Goal: Task Accomplishment & Management: Manage account settings

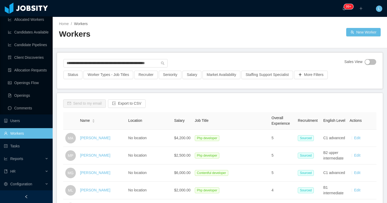
scroll to position [0, 12]
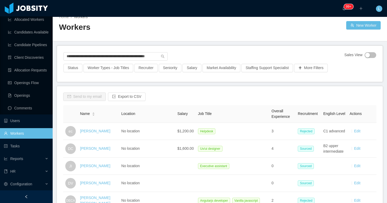
scroll to position [8, 0]
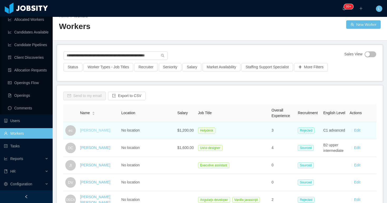
type input "**********"
click at [93, 130] on link "erick cortes" at bounding box center [95, 130] width 30 height 4
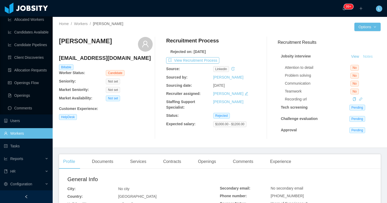
click at [369, 58] on button "Notes" at bounding box center [368, 56] width 14 height 6
click at [21, 133] on link "Workers" at bounding box center [26, 133] width 44 height 11
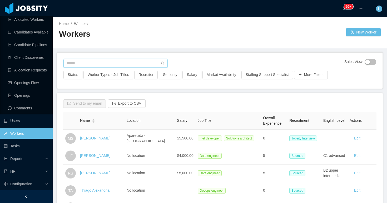
click at [139, 65] on input "text" at bounding box center [115, 63] width 104 height 8
paste input "**********"
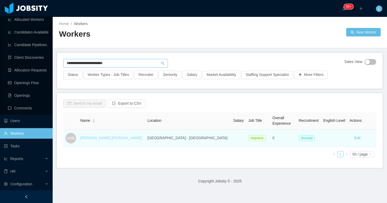
type input "**********"
click at [105, 137] on link "Anthony Medina Brito" at bounding box center [111, 138] width 62 height 4
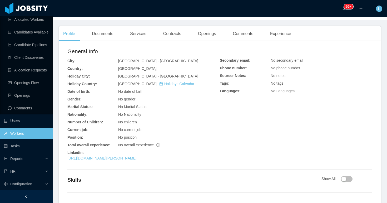
scroll to position [117, 0]
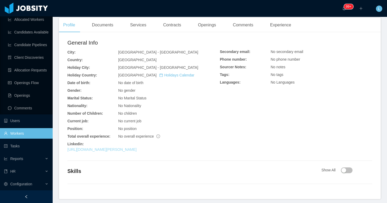
click at [137, 147] on link "https://www.linkedin.com/in/anthony-josue-medina-brito-106356342" at bounding box center [101, 149] width 69 height 4
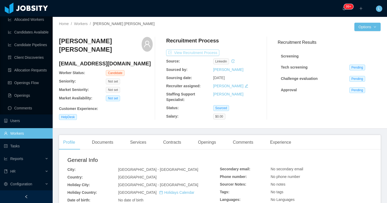
click at [196, 52] on button "View Recruitment Process" at bounding box center [192, 52] width 53 height 6
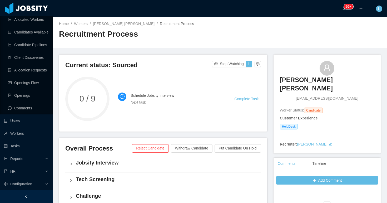
click at [243, 95] on li "Schedule Jobsity Interview Next task Complete Task" at bounding box center [189, 98] width 143 height 19
click at [243, 97] on link "Complete Task" at bounding box center [246, 99] width 24 height 4
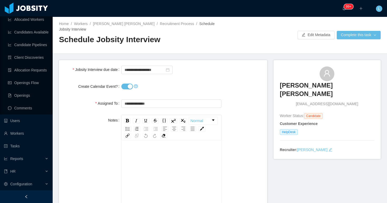
click at [126, 86] on button "Create Calendar Event?" at bounding box center [127, 86] width 12 height 6
click at [350, 33] on button "Complete this task" at bounding box center [359, 35] width 44 height 8
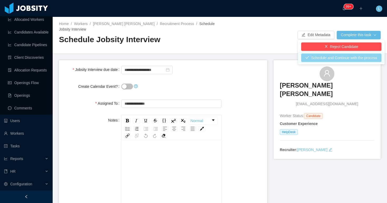
click at [322, 59] on button "Schedule and Continue with the process" at bounding box center [341, 57] width 80 height 8
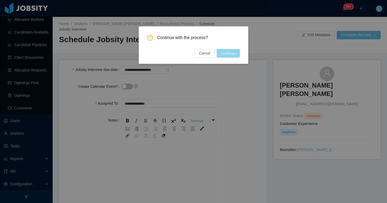
click at [233, 52] on button "Continue" at bounding box center [228, 53] width 23 height 8
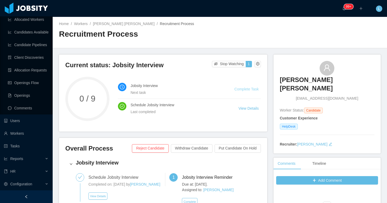
click at [248, 90] on link "Complete Task" at bounding box center [246, 89] width 24 height 4
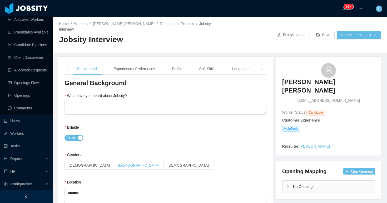
click at [118, 163] on span "[DEMOGRAPHIC_DATA]" at bounding box center [138, 165] width 41 height 4
click at [170, 132] on div "Billable" at bounding box center [165, 137] width 202 height 11
click at [121, 103] on textarea "What have you heard about Jobsity?" at bounding box center [165, 108] width 202 height 14
type textarea "***"
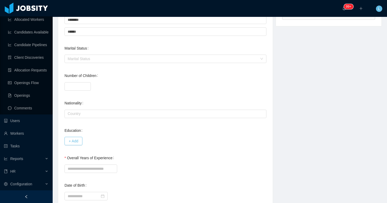
scroll to position [197, 0]
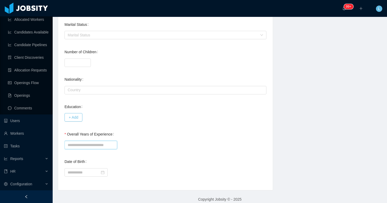
click at [113, 141] on input "Overall Years of Experience" at bounding box center [90, 145] width 53 height 8
type input "*"
click at [167, 130] on div "Overall Years of Experience *" at bounding box center [165, 139] width 202 height 21
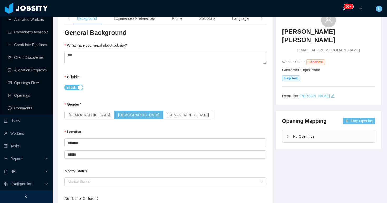
scroll to position [0, 0]
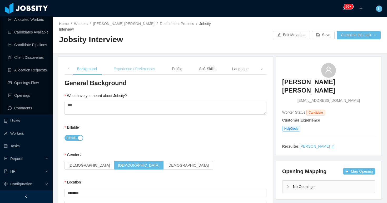
click at [126, 63] on div "Experience / Preferences" at bounding box center [135, 69] width 50 height 12
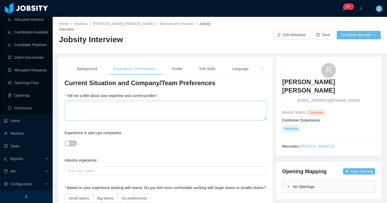
click at [112, 102] on textarea "Tell me a little about your expertise and current profile?" at bounding box center [165, 110] width 202 height 19
type textarea "*"
type textarea "**"
type textarea "****"
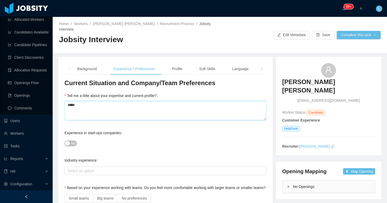
type textarea "******"
type textarea "*******"
type textarea "*********"
type textarea "**********"
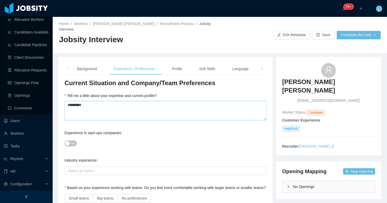
type textarea "**********"
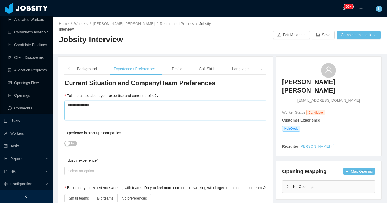
type textarea "**********"
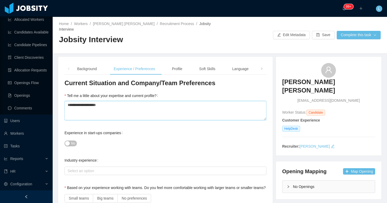
type textarea "**********"
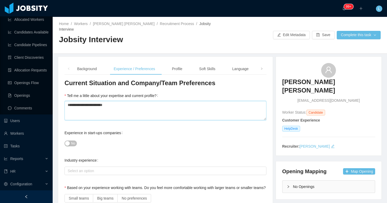
type textarea "**********"
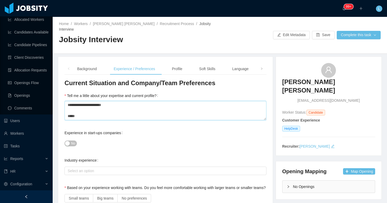
type textarea "**********"
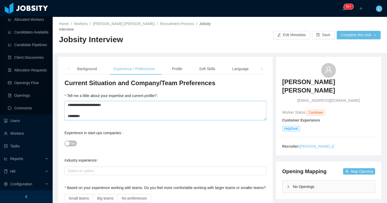
type textarea "**********"
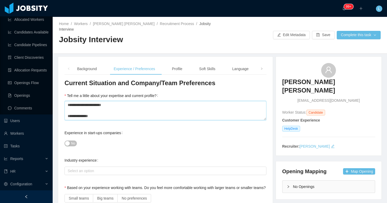
type textarea "**********"
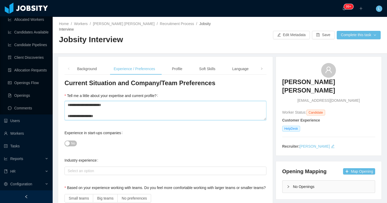
type textarea "**********"
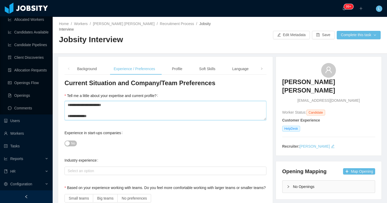
type textarea "**********"
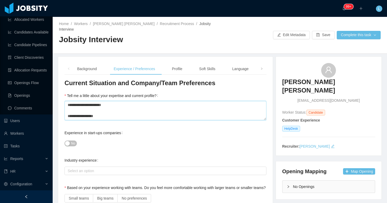
type textarea "**********"
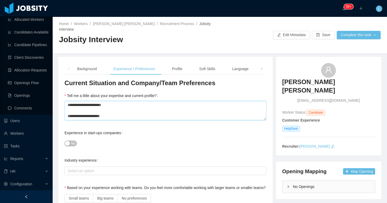
type textarea "**********"
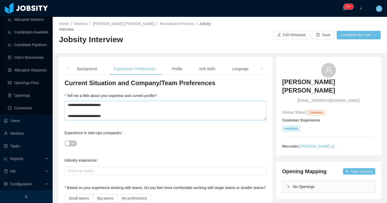
type textarea "**********"
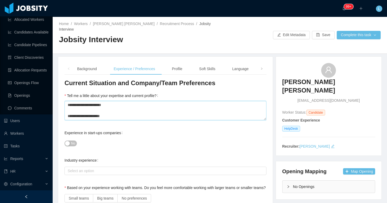
type textarea "**********"
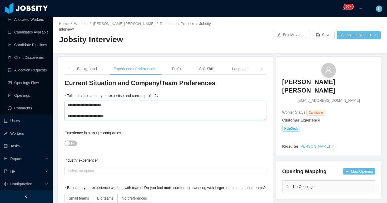
type textarea "**********"
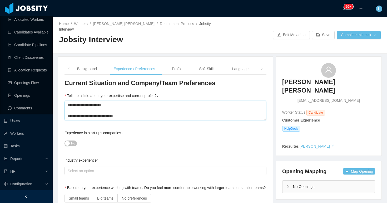
type textarea "**********"
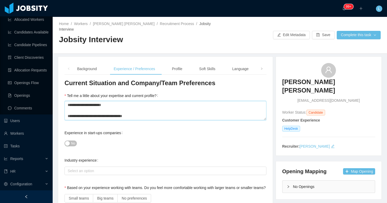
type textarea "**********"
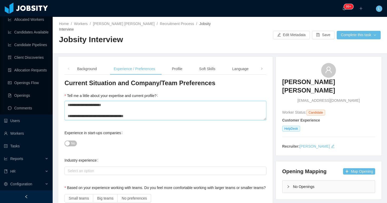
type textarea "**********"
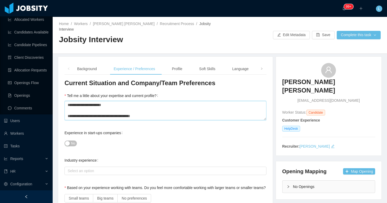
type textarea "**********"
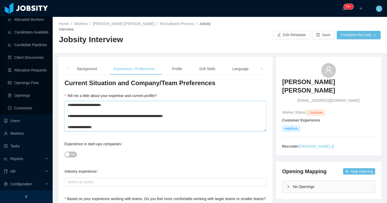
click at [198, 111] on textarea "**********" at bounding box center [165, 116] width 202 height 30
click at [130, 119] on textarea "**********" at bounding box center [165, 116] width 202 height 30
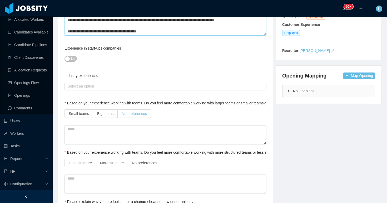
scroll to position [100, 0]
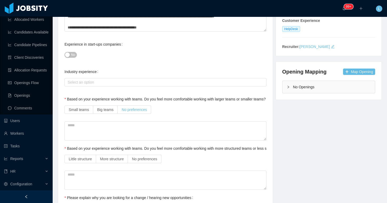
click at [138, 105] on label "No preferences" at bounding box center [134, 109] width 33 height 8
click at [147, 157] on span "No preferences" at bounding box center [144, 159] width 25 height 4
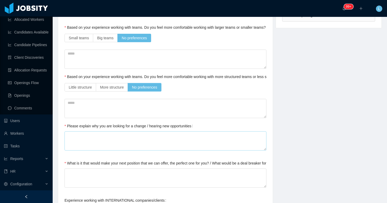
scroll to position [178, 0]
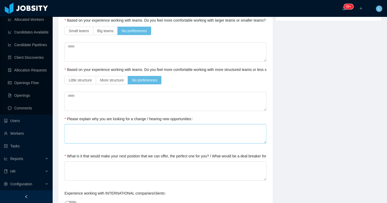
click at [135, 124] on textarea "Please explain why you are looking for a change / hearing new opportunities" at bounding box center [165, 133] width 202 height 19
click at [141, 166] on textarea "What is it that would make your next position that we can offer, the perfect on…" at bounding box center [165, 170] width 202 height 19
click at [206, 188] on div "Experience working with INTERNATIONAL companies/clients No" at bounding box center [165, 198] width 202 height 21
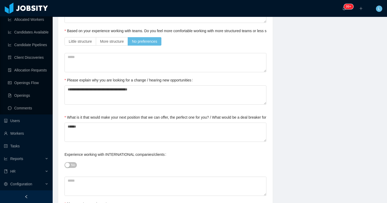
scroll to position [229, 0]
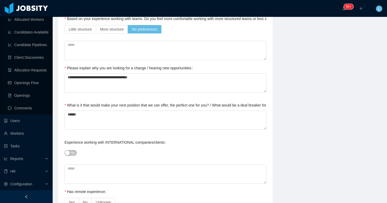
click at [69, 150] on button "No" at bounding box center [70, 153] width 12 height 6
click at [100, 110] on textarea "******" at bounding box center [165, 119] width 202 height 19
click at [91, 111] on textarea "******" at bounding box center [165, 119] width 202 height 19
click at [132, 140] on div "Experience working with INTERNATIONAL companies/clients" at bounding box center [116, 142] width 104 height 11
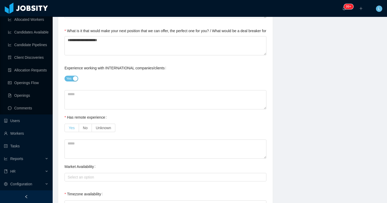
click at [73, 126] on span "Yes" at bounding box center [72, 128] width 6 height 4
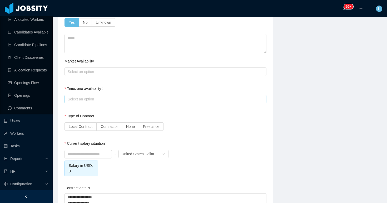
click at [74, 95] on div "Select an option" at bounding box center [165, 99] width 202 height 8
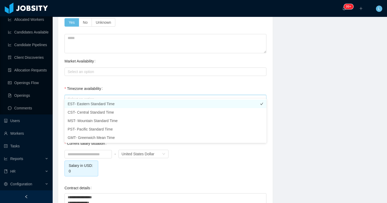
click at [75, 102] on li "EST- Eastern Standard Time" at bounding box center [165, 104] width 202 height 8
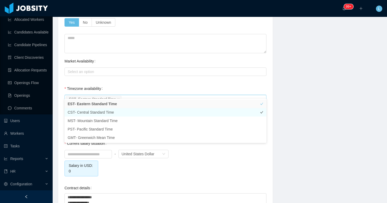
click at [75, 110] on li "CST- Central Standard Time" at bounding box center [165, 112] width 202 height 8
click at [97, 83] on div "Timezone availability" at bounding box center [84, 88] width 40 height 11
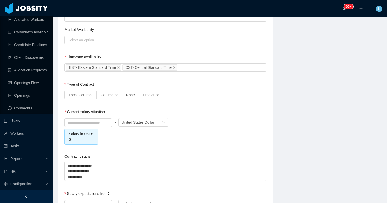
scroll to position [441, 0]
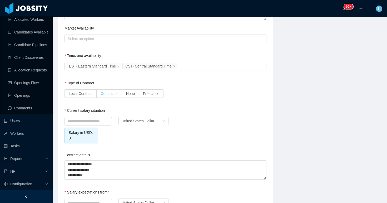
click at [113, 91] on span "Contractor" at bounding box center [109, 93] width 17 height 4
click at [98, 117] on input "*" at bounding box center [88, 121] width 47 height 8
click at [110, 169] on textarea "**********" at bounding box center [165, 169] width 202 height 19
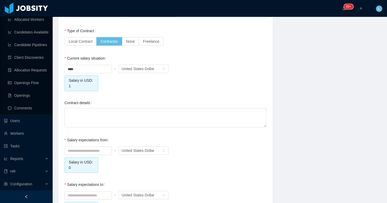
scroll to position [527, 0]
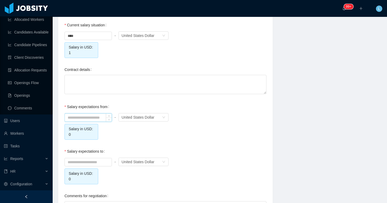
click at [85, 113] on input at bounding box center [88, 117] width 47 height 8
click at [85, 158] on input "*" at bounding box center [88, 162] width 47 height 8
click at [139, 79] on textarea "Contract details" at bounding box center [165, 84] width 202 height 19
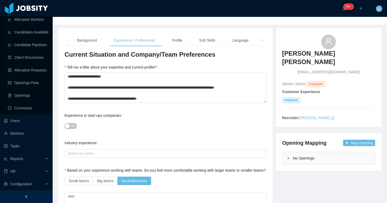
scroll to position [0, 0]
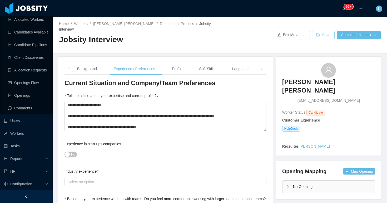
click at [327, 32] on button "Save" at bounding box center [323, 35] width 23 height 8
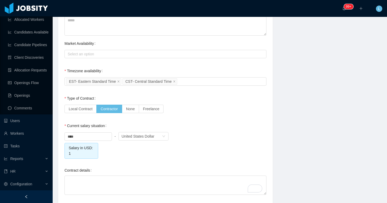
scroll to position [571, 0]
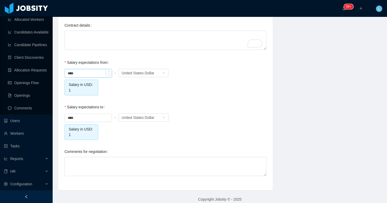
click at [68, 69] on input "****" at bounding box center [88, 73] width 47 height 8
click at [69, 114] on input "****" at bounding box center [88, 118] width 47 height 8
click at [211, 116] on div "******* - Currency United States Dollar" at bounding box center [165, 117] width 202 height 11
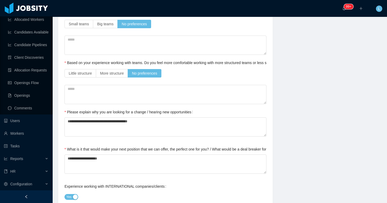
scroll to position [0, 0]
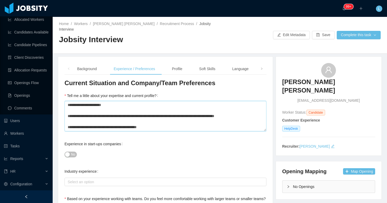
click at [143, 114] on textarea "**********" at bounding box center [165, 116] width 202 height 30
click at [237, 63] on div "Language" at bounding box center [240, 69] width 25 height 12
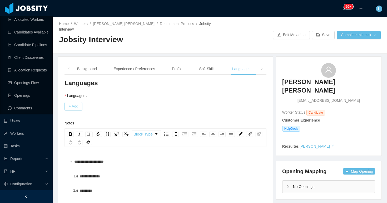
click at [77, 102] on button "+ Add" at bounding box center [73, 106] width 18 height 8
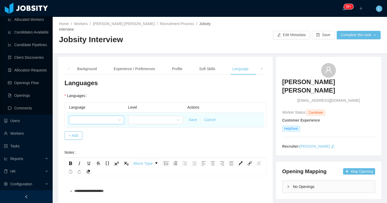
drag, startPoint x: 93, startPoint y: 113, endPoint x: 95, endPoint y: 107, distance: 7.1
click at [93, 116] on div at bounding box center [94, 120] width 45 height 8
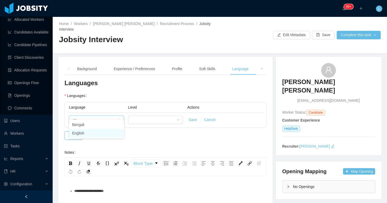
click at [99, 133] on li "English" at bounding box center [96, 133] width 55 height 8
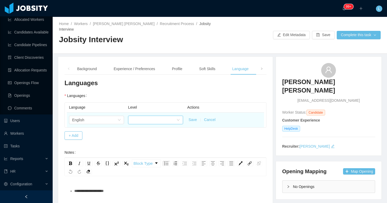
click at [141, 116] on div at bounding box center [153, 120] width 45 height 8
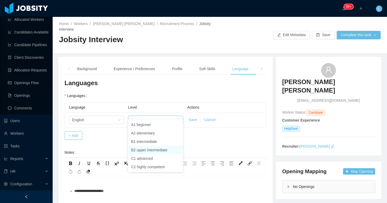
drag, startPoint x: 146, startPoint y: 152, endPoint x: 152, endPoint y: 147, distance: 7.7
click at [146, 152] on li "B2 upper intermediate" at bounding box center [155, 150] width 55 height 8
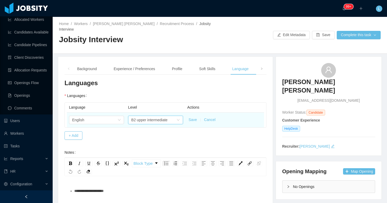
click at [195, 117] on button "Save" at bounding box center [192, 120] width 8 height 6
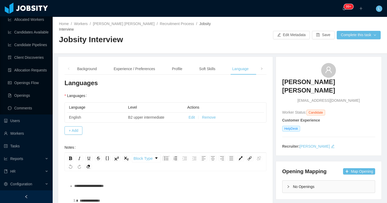
click at [159, 183] on div "**********" at bounding box center [168, 185] width 188 height 11
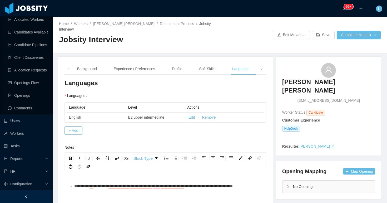
click at [261, 63] on span at bounding box center [261, 69] width 8 height 12
click at [252, 63] on div "Notes" at bounding box center [245, 69] width 18 height 12
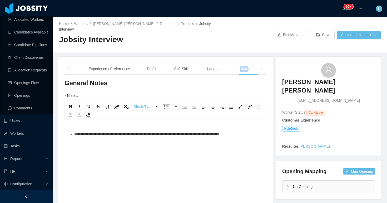
click at [220, 132] on span "**********" at bounding box center [146, 134] width 145 height 4
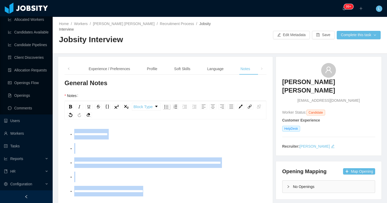
click at [167, 105] on img "rdw-list-control" at bounding box center [166, 107] width 4 height 4
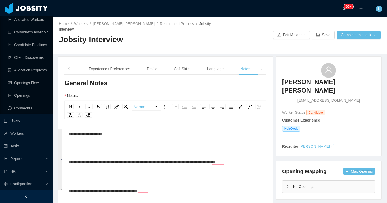
click at [120, 163] on div "**********" at bounding box center [166, 161] width 194 height 67
click at [215, 160] on span "**********" at bounding box center [142, 162] width 147 height 4
click at [347, 38] on div "Home / Workers / Anthony Medina Brito / Recruitment Process / Jobsity Interview…" at bounding box center [220, 35] width 334 height 37
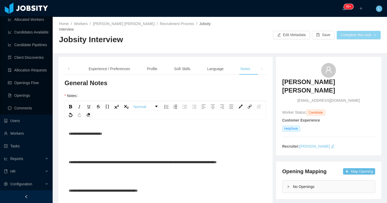
click at [345, 35] on button "Complete this task" at bounding box center [359, 35] width 44 height 8
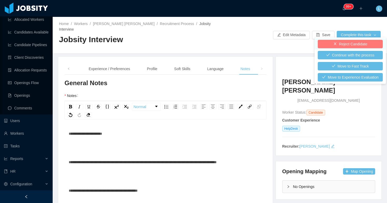
click at [344, 42] on button "Reject Candidate" at bounding box center [350, 44] width 65 height 8
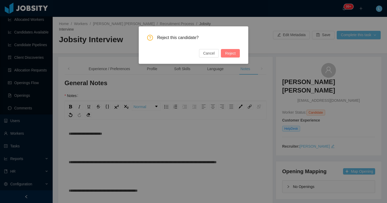
click at [224, 56] on button "Reject" at bounding box center [230, 53] width 19 height 8
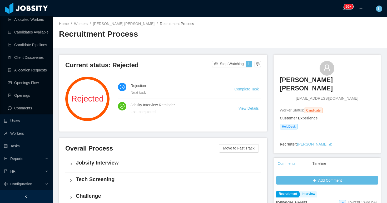
click at [312, 96] on span "anthonymedina3591@gmail.com" at bounding box center [327, 99] width 62 height 6
copy span "anthonymedina3591@gmail.com"
click at [85, 24] on link "Workers" at bounding box center [81, 24] width 14 height 4
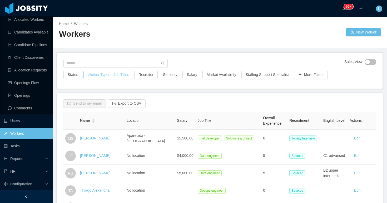
click at [123, 73] on button "Worker Types - Job Titles" at bounding box center [108, 75] width 50 height 8
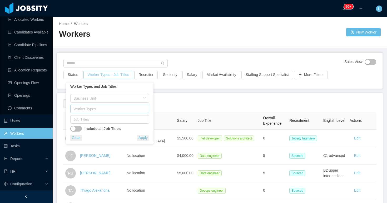
click at [99, 107] on div "Worker Types" at bounding box center [108, 108] width 70 height 5
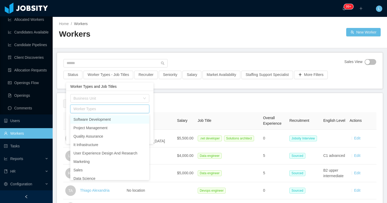
click at [95, 107] on div "Worker Types" at bounding box center [108, 108] width 70 height 5
click at [107, 87] on div "Worker Types and Job Titles" at bounding box center [109, 86] width 87 height 8
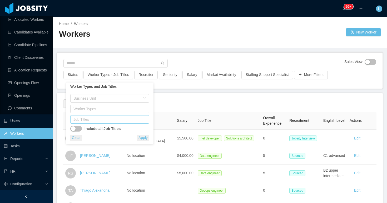
click at [98, 120] on div "Job Titles" at bounding box center [108, 119] width 70 height 5
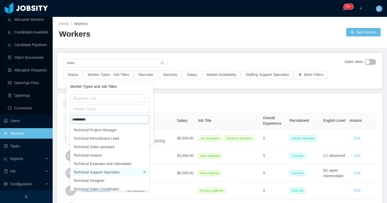
click at [104, 171] on li "Technical Support Specialist" at bounding box center [109, 172] width 79 height 8
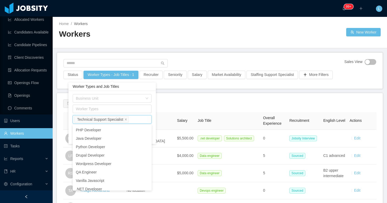
click at [134, 88] on div "Worker Types and Job Titles" at bounding box center [111, 86] width 87 height 8
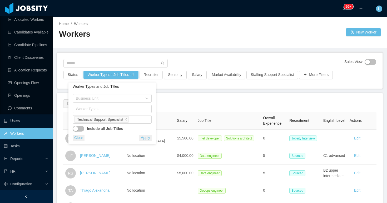
click at [145, 137] on button "Apply" at bounding box center [145, 138] width 12 height 6
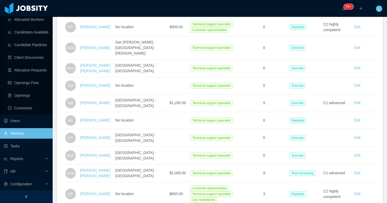
scroll to position [863, 0]
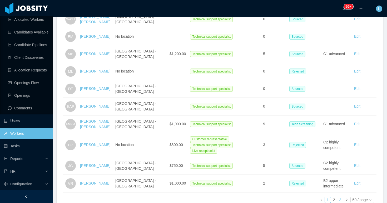
click at [340, 197] on link "3" at bounding box center [340, 200] width 6 height 6
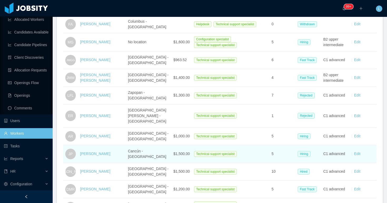
scroll to position [747, 0]
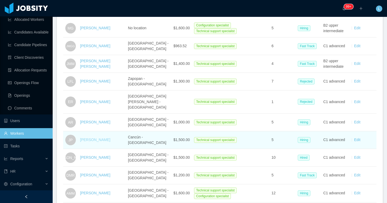
click at [98, 137] on link "Jorge Perez" at bounding box center [95, 139] width 30 height 4
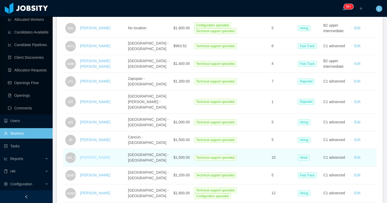
click at [98, 155] on link "Jose Ovando" at bounding box center [95, 157] width 30 height 4
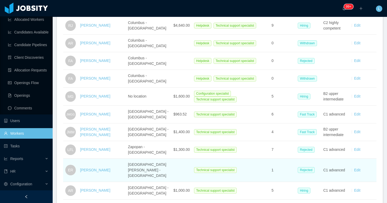
scroll to position [678, 0]
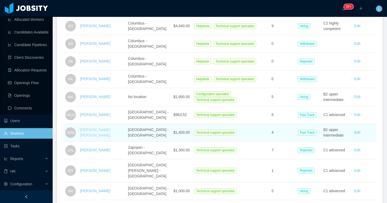
click at [100, 127] on link "Jey Maza Marquez" at bounding box center [95, 132] width 30 height 10
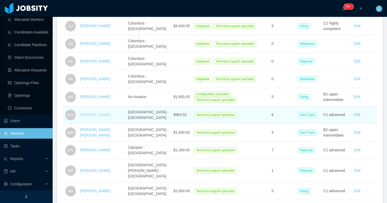
click at [90, 112] on link "Juan Manuel Galvis Guauque" at bounding box center [95, 114] width 30 height 4
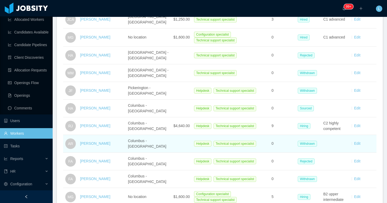
scroll to position [577, 0]
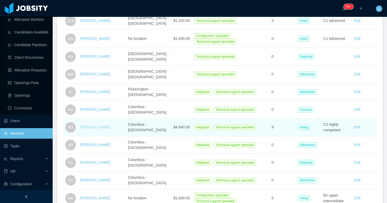
click at [97, 125] on link "Rosalyn Jordan" at bounding box center [95, 127] width 30 height 4
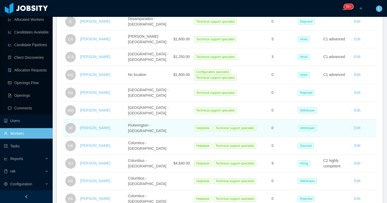
scroll to position [530, 0]
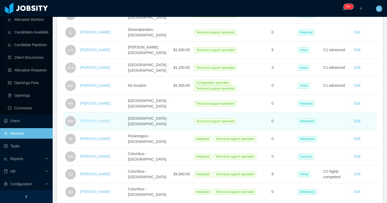
click at [94, 119] on link "Matheus Marcondes" at bounding box center [95, 121] width 30 height 4
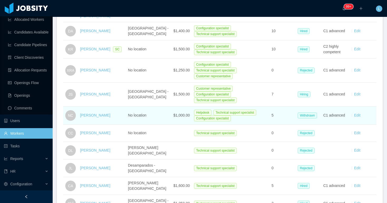
scroll to position [393, 0]
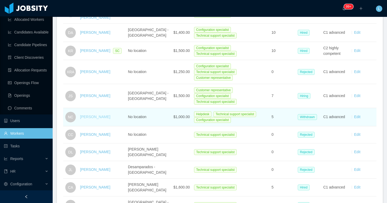
click at [88, 115] on link "Nancy Chavez" at bounding box center [95, 117] width 30 height 4
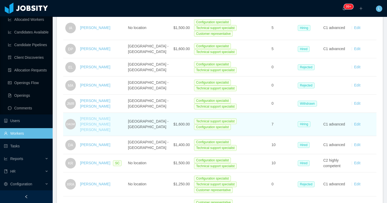
scroll to position [269, 0]
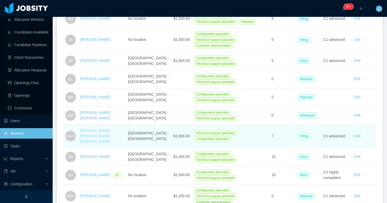
click at [94, 128] on link "Dennis Abraham Garcia Mendez" at bounding box center [95, 135] width 30 height 15
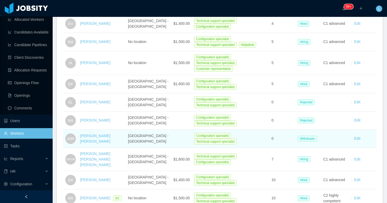
scroll to position [242, 0]
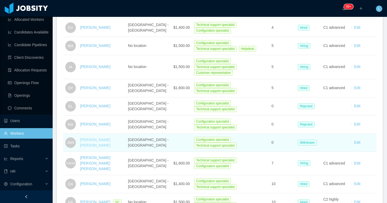
click at [91, 138] on link "Juan Manuel Rios" at bounding box center [95, 142] width 30 height 10
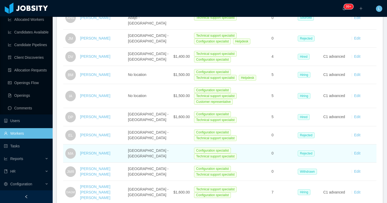
scroll to position [211, 0]
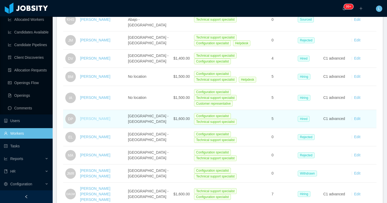
click at [95, 116] on link "Daniel Pulido" at bounding box center [95, 118] width 30 height 4
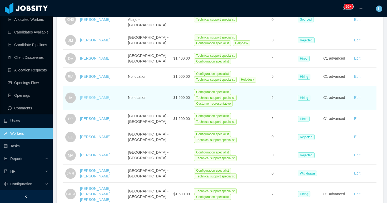
click at [94, 95] on link "Ignacio Aguilar" at bounding box center [95, 97] width 30 height 4
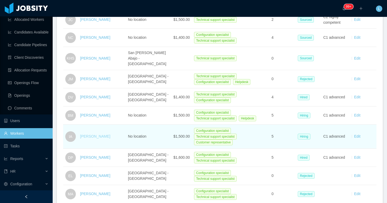
scroll to position [163, 0]
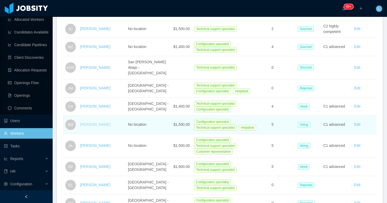
click at [89, 122] on link "Billy Martinez" at bounding box center [95, 124] width 30 height 4
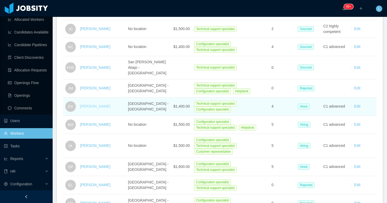
click at [89, 104] on link "Daniel Villalba" at bounding box center [95, 106] width 30 height 4
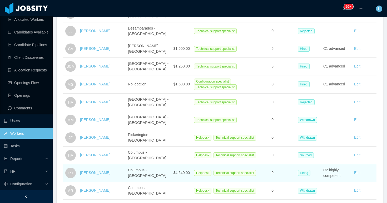
scroll to position [773, 0]
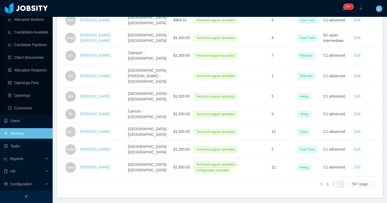
click at [334, 181] on link "2" at bounding box center [334, 184] width 6 height 6
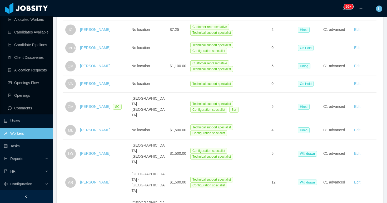
scroll to position [842, 0]
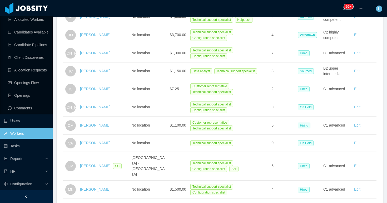
scroll to position [794, 0]
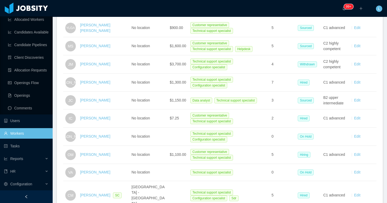
scroll to position [761, 0]
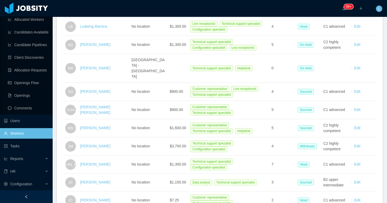
scroll to position [681, 0]
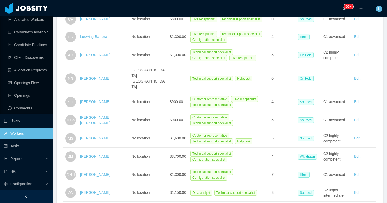
scroll to position [671, 0]
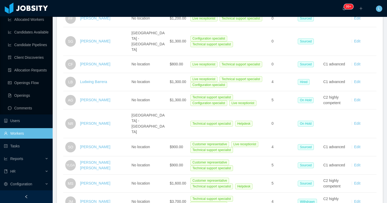
scroll to position [624, 0]
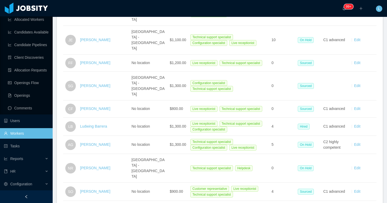
scroll to position [569, 0]
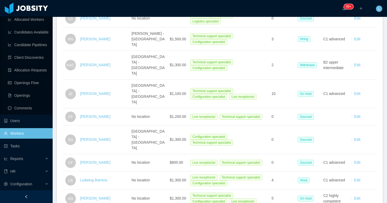
scroll to position [524, 0]
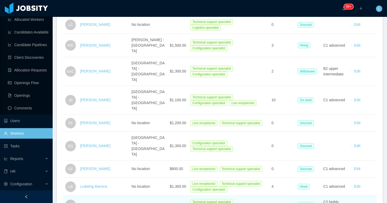
click at [94, 202] on link "Ada Granados" at bounding box center [95, 204] width 30 height 4
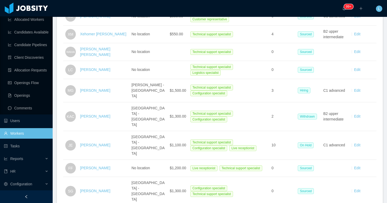
scroll to position [473, 0]
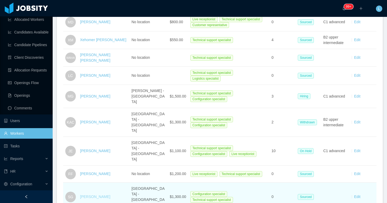
click at [86, 194] on link "Sara Garcia" at bounding box center [95, 196] width 30 height 4
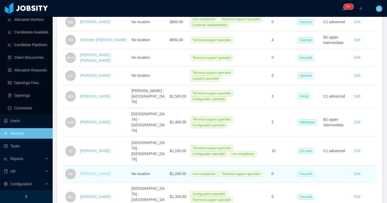
click at [88, 171] on link "Francisco Figueroa" at bounding box center [95, 173] width 30 height 4
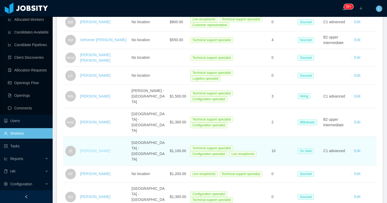
click at [91, 148] on link "Jeremias Escobar" at bounding box center [95, 150] width 30 height 4
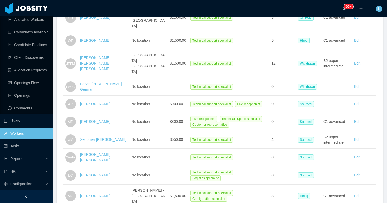
scroll to position [364, 0]
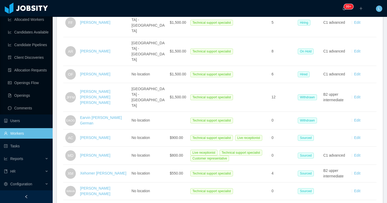
scroll to position [336, 0]
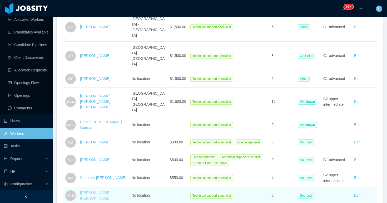
click at [89, 190] on link "WILFREDO ANTONIO HENRIQUEZ ACOSTA" at bounding box center [95, 195] width 30 height 10
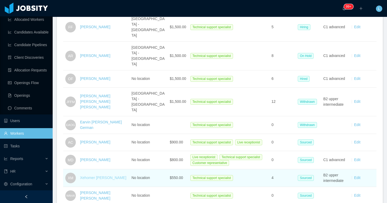
click at [88, 175] on link "Xehomer Machuca" at bounding box center [103, 177] width 46 height 4
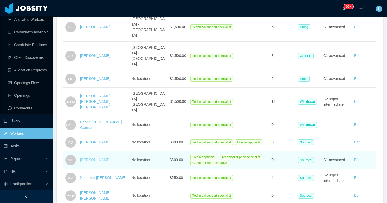
click at [87, 157] on link "Moises Díaz" at bounding box center [95, 159] width 30 height 4
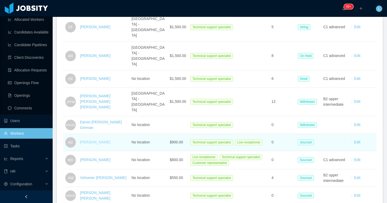
click at [89, 140] on link "Alan Christopher" at bounding box center [95, 142] width 30 height 4
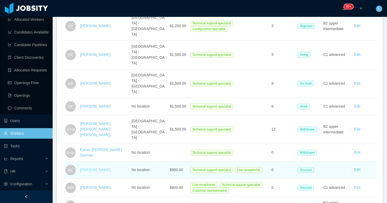
scroll to position [285, 0]
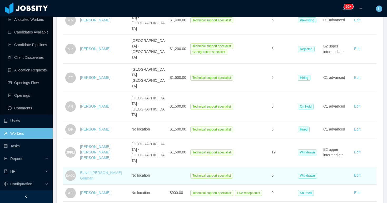
click at [87, 170] on link "Earvin Aaron Orellana German" at bounding box center [101, 175] width 42 height 10
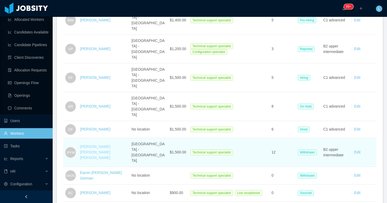
click at [86, 144] on link "Jose Fernando Flores Munoz" at bounding box center [95, 151] width 30 height 15
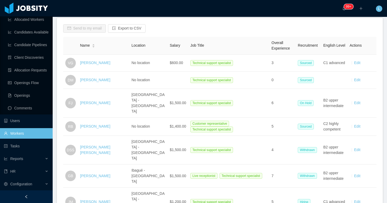
scroll to position [72, 0]
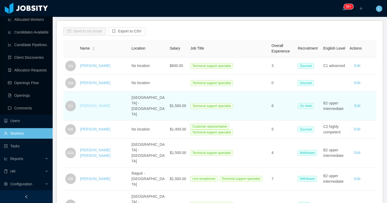
click at [100, 103] on link "Francisco Jovel" at bounding box center [95, 105] width 30 height 4
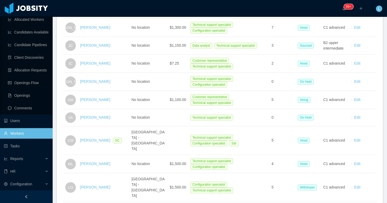
scroll to position [865, 0]
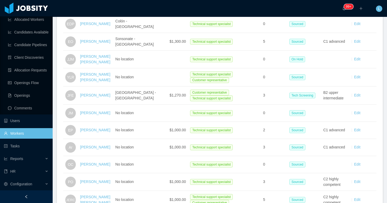
scroll to position [582, 0]
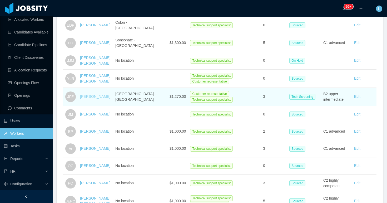
click at [87, 94] on link "Javier Fernando Escobar" at bounding box center [95, 96] width 30 height 4
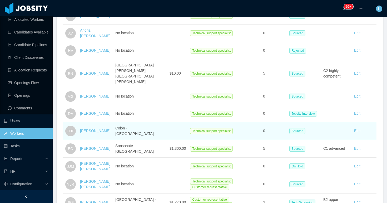
scroll to position [474, 0]
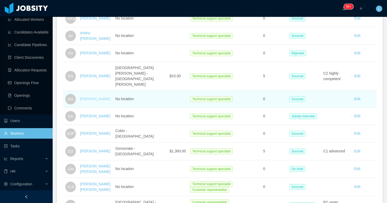
click at [87, 97] on link "Marlon Garcia" at bounding box center [95, 99] width 30 height 4
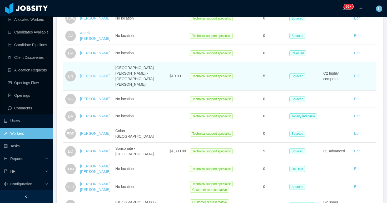
click at [86, 74] on link "Ernesto Nuñez" at bounding box center [95, 76] width 30 height 4
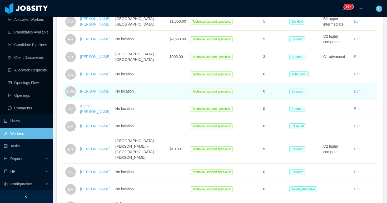
scroll to position [400, 0]
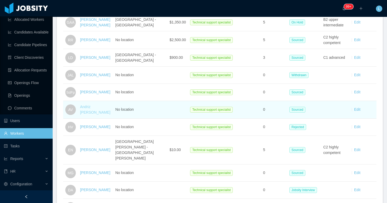
click at [84, 105] on link "Andriz Vegas-Lopez" at bounding box center [95, 110] width 30 height 10
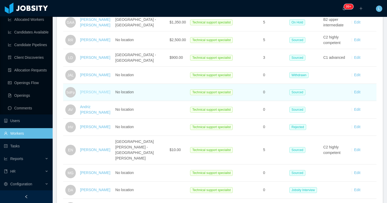
click at [84, 90] on link "Sofia daniela Flores palacios" at bounding box center [95, 92] width 30 height 4
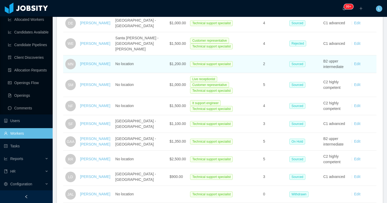
scroll to position [0, 0]
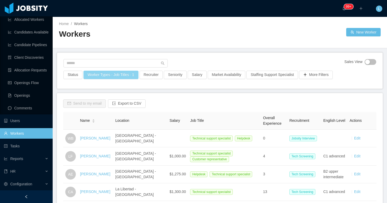
click at [111, 73] on button "Worker Types - Job Titles · 1" at bounding box center [110, 75] width 55 height 8
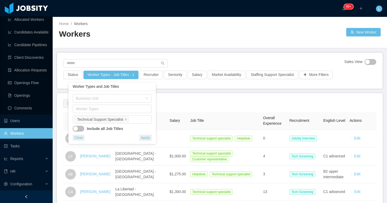
click at [81, 139] on button "Clear" at bounding box center [79, 138] width 12 height 6
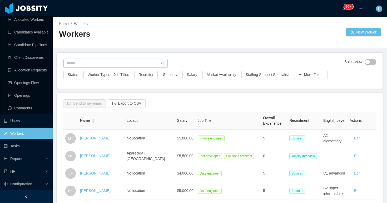
click at [84, 59] on input "text" at bounding box center [115, 63] width 104 height 8
paste input "**********"
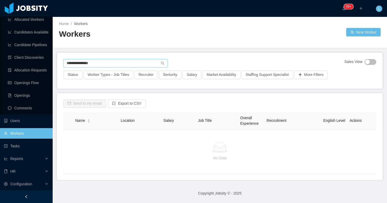
click at [69, 64] on input "**********" at bounding box center [115, 63] width 104 height 8
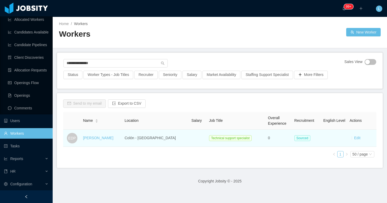
click at [86, 135] on div "Edwin Daniel Palacios" at bounding box center [98, 138] width 30 height 6
click at [88, 140] on link "Edwin Daniel Palacios" at bounding box center [98, 138] width 30 height 4
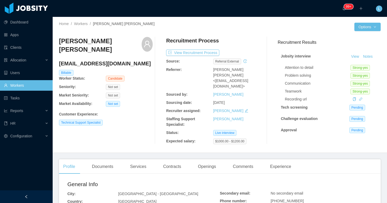
click at [112, 64] on h4 "fredymauriciozeugirdor@gmail.com" at bounding box center [106, 63] width 94 height 7
copy h4 "fredymauriciozeugirdor@gmail.com"
click at [252, 118] on div "Staffing Support Specialist: Valentina Latorre" at bounding box center [213, 121] width 94 height 11
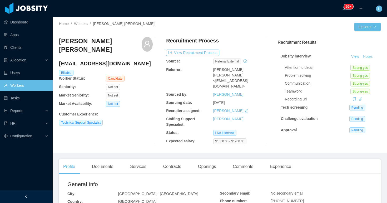
click at [367, 56] on button "Notes" at bounding box center [368, 56] width 14 height 6
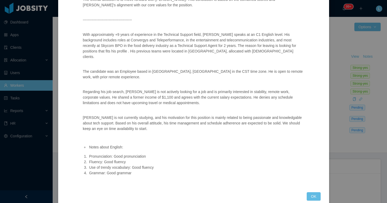
scroll to position [376, 0]
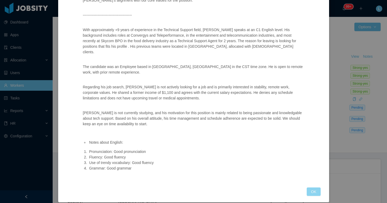
click at [315, 187] on button "OK" at bounding box center [314, 191] width 14 height 8
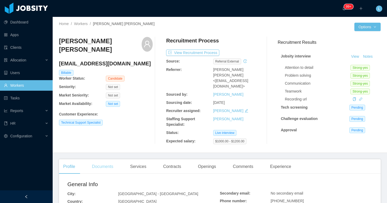
click at [100, 161] on div "Documents" at bounding box center [103, 166] width 30 height 15
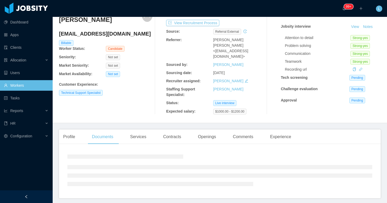
scroll to position [76, 0]
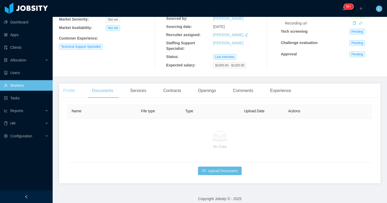
click at [73, 87] on div "Profile" at bounding box center [69, 90] width 20 height 15
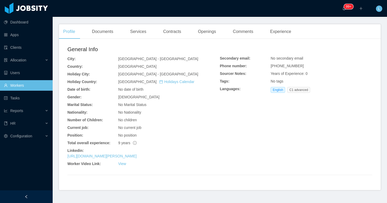
scroll to position [141, 0]
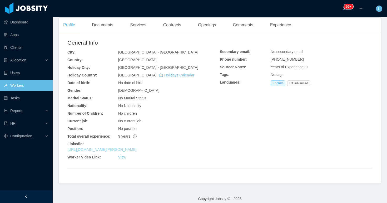
click at [137, 147] on link "https://www.linkedin.com/in/fredy-zeugirdor-090150237" at bounding box center [101, 149] width 69 height 4
click at [122, 155] on link "View" at bounding box center [122, 157] width 8 height 4
click at [137, 147] on link "https://www.linkedin.com/in/fredy-zeugirdor-090150237" at bounding box center [101, 149] width 69 height 4
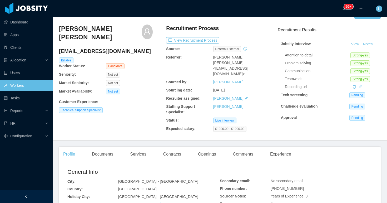
scroll to position [0, 0]
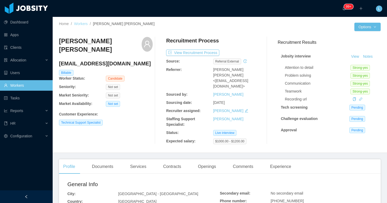
click at [81, 24] on link "Workers" at bounding box center [81, 24] width 14 height 4
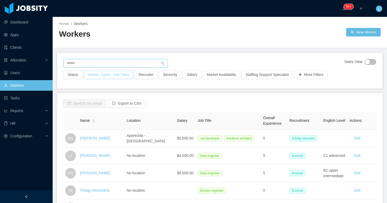
click at [112, 60] on input "text" at bounding box center [115, 63] width 104 height 8
paste input "**********"
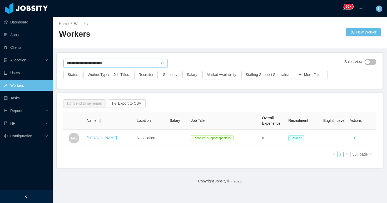
paste input "text"
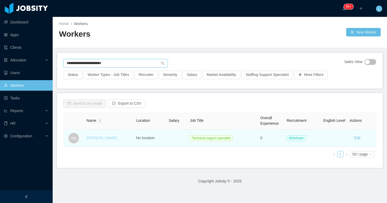
type input "**********"
click at [102, 137] on link "Jose Adilson Lara" at bounding box center [102, 138] width 30 height 4
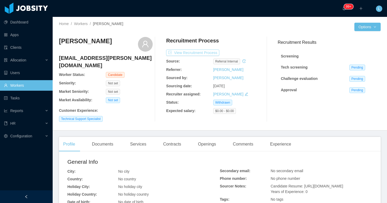
click at [196, 53] on button "View Recruitment Process" at bounding box center [192, 52] width 53 height 6
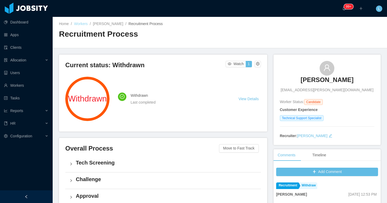
click at [84, 22] on link "Workers" at bounding box center [81, 24] width 14 height 4
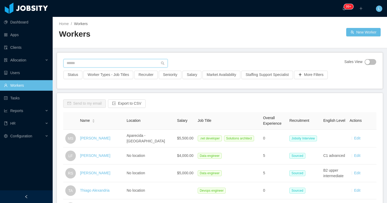
click at [153, 64] on input "text" at bounding box center [115, 63] width 104 height 8
paste input "**********"
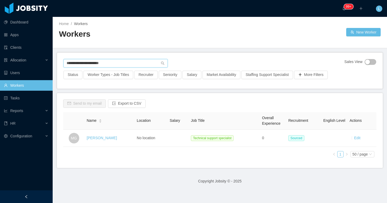
type input "**********"
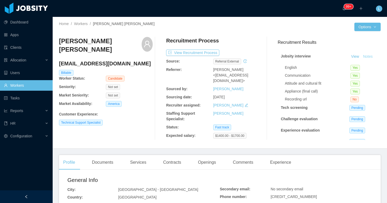
click at [372, 58] on button "Notes" at bounding box center [368, 56] width 14 height 6
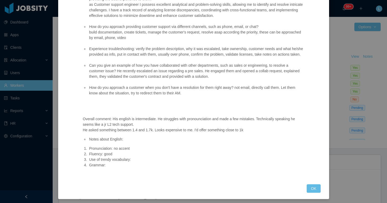
scroll to position [99, 0]
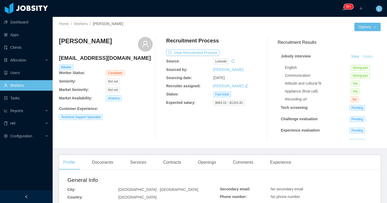
click at [371, 57] on button "Notes" at bounding box center [368, 56] width 14 height 6
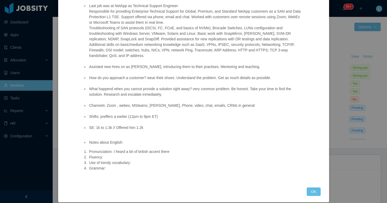
scroll to position [68, 0]
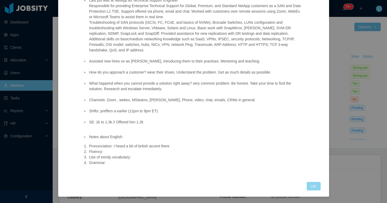
click at [315, 186] on button "OK" at bounding box center [314, 186] width 14 height 8
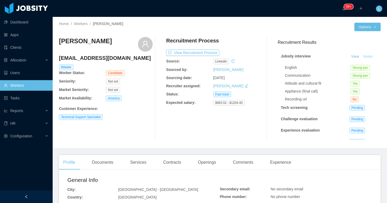
scroll to position [42, 0]
click at [195, 52] on button "View Recruitment Process" at bounding box center [192, 52] width 53 height 6
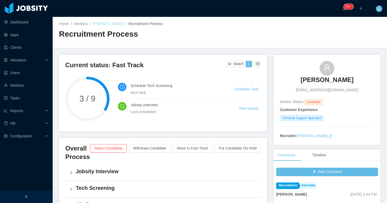
click at [117, 23] on link "Juan Manuel Galvis Guauque" at bounding box center [108, 24] width 30 height 4
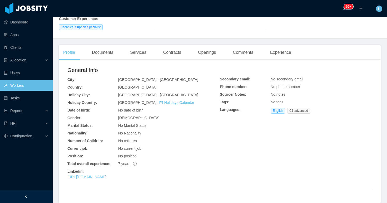
scroll to position [120, 0]
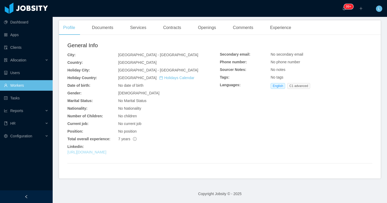
click at [136, 151] on div "General Info City: Bogotá - Bogotá Country: Colombia Holiday City: Bogotá - Bog…" at bounding box center [143, 99] width 152 height 116
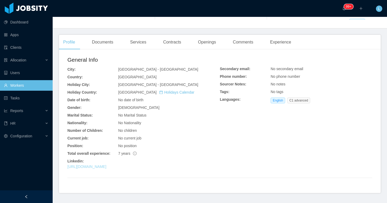
click at [106, 166] on link "https://co.linkedin.com/in/juanmanuelgalvisguauque" at bounding box center [86, 166] width 39 height 4
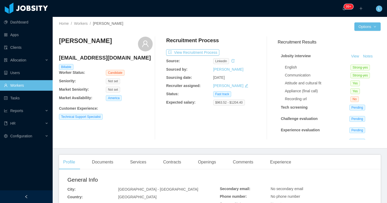
scroll to position [0, 0]
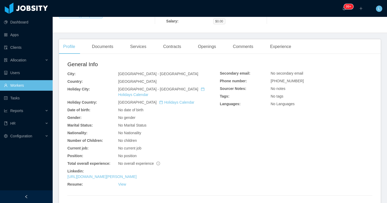
scroll to position [128, 0]
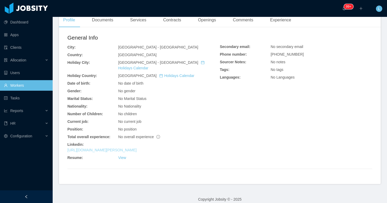
click at [133, 148] on link "[URL][DOMAIN_NAME][PERSON_NAME]" at bounding box center [101, 150] width 69 height 4
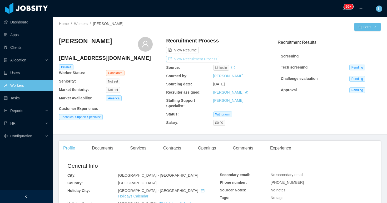
click at [204, 58] on button "View Recruitment Process" at bounding box center [192, 59] width 53 height 6
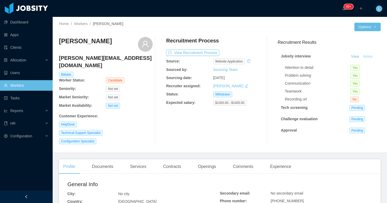
click at [366, 56] on button "Notes" at bounding box center [368, 56] width 14 height 6
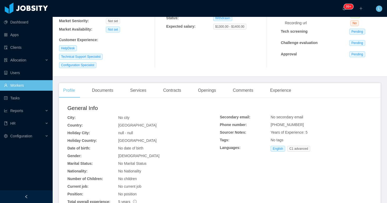
scroll to position [134, 0]
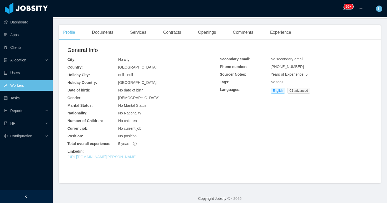
click at [137, 155] on link "https://www.linkedin.com/in/nancy-chavez-1b0113266" at bounding box center [101, 157] width 69 height 4
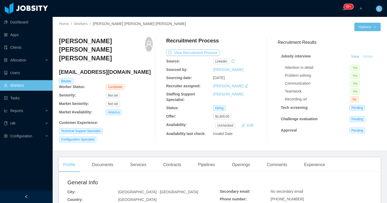
click at [369, 57] on button "Notes" at bounding box center [368, 56] width 14 height 6
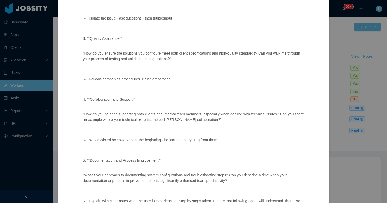
scroll to position [378, 0]
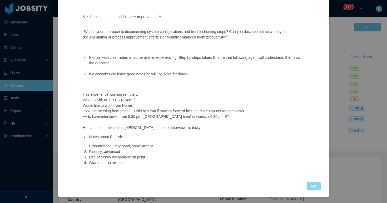
click at [316, 188] on button "OK" at bounding box center [314, 186] width 14 height 8
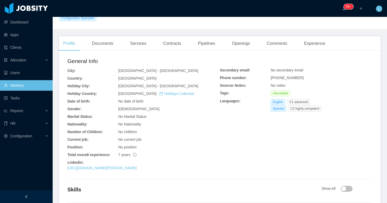
scroll to position [157, 0]
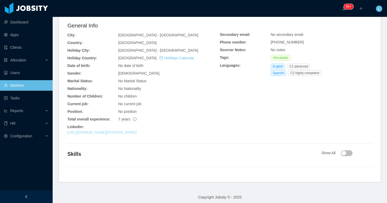
click at [137, 130] on link "https://www.linkedin.com/in/abraham-garcia-mendez-8b07452b3" at bounding box center [101, 132] width 69 height 4
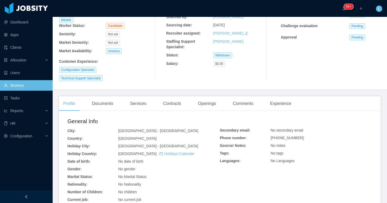
scroll to position [123, 0]
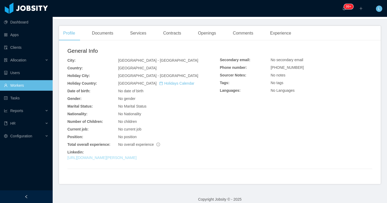
click at [125, 155] on link "[URL][DOMAIN_NAME][PERSON_NAME]" at bounding box center [101, 157] width 69 height 4
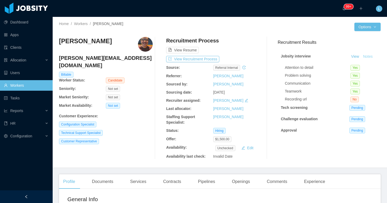
click at [371, 55] on button "Notes" at bounding box center [368, 56] width 14 height 6
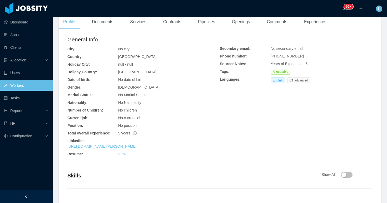
scroll to position [185, 0]
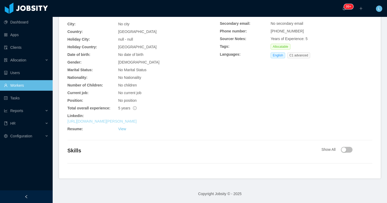
click at [137, 120] on link "https://www.linkedin.com/in/ignacio-aguilar-60463b144" at bounding box center [101, 121] width 69 height 4
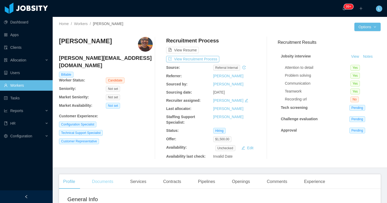
click at [104, 183] on div "Documents" at bounding box center [103, 181] width 30 height 15
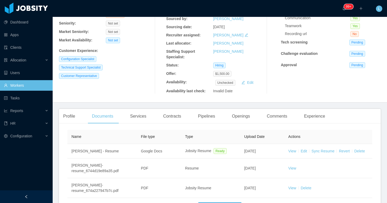
scroll to position [106, 0]
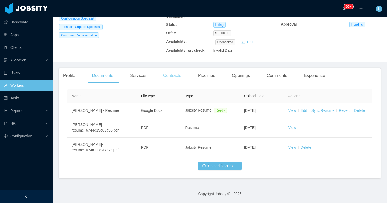
click at [175, 79] on div "Contracts" at bounding box center [172, 75] width 26 height 15
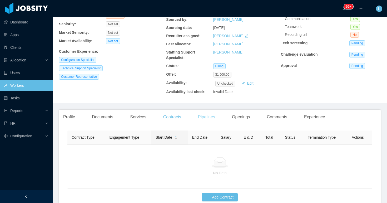
scroll to position [96, 0]
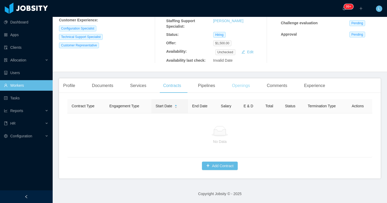
click at [245, 85] on div "Openings" at bounding box center [241, 85] width 27 height 15
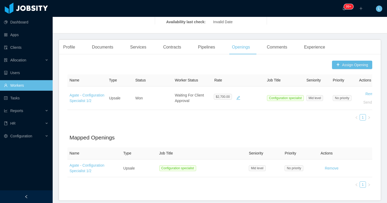
scroll to position [128, 0]
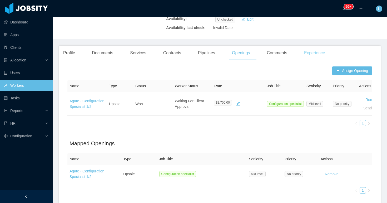
click at [322, 52] on div "Experience" at bounding box center [314, 53] width 29 height 15
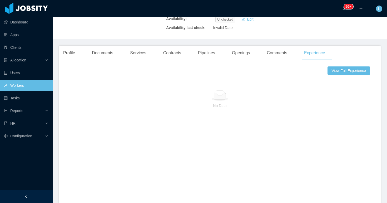
click at [332, 75] on div "View Full Experience No Data" at bounding box center [219, 150] width 305 height 169
click at [335, 71] on button "View Full Experience" at bounding box center [348, 70] width 43 height 8
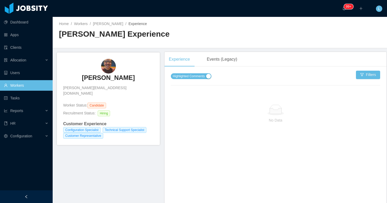
click at [186, 76] on span "Highlighted Comments" at bounding box center [189, 75] width 32 height 5
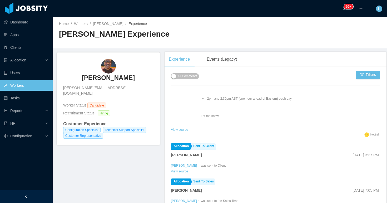
scroll to position [201, 0]
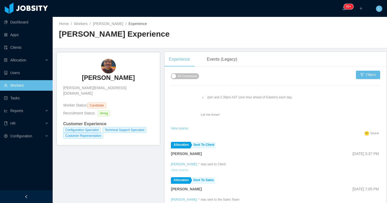
click at [177, 169] on link "View source" at bounding box center [179, 170] width 17 height 4
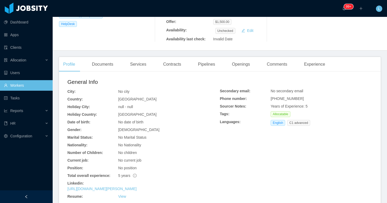
scroll to position [96, 0]
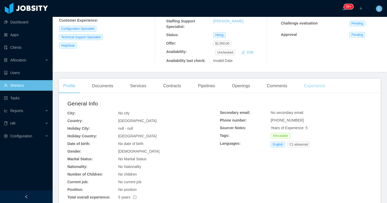
click at [320, 91] on div "Experience" at bounding box center [314, 85] width 29 height 15
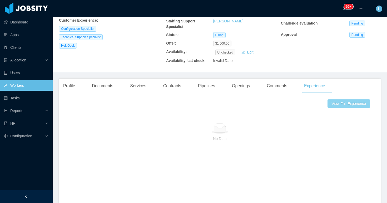
click at [332, 101] on button "View Full Experience" at bounding box center [348, 103] width 43 height 8
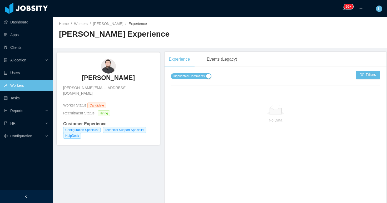
click at [204, 78] on span "Highlighted Comments" at bounding box center [189, 75] width 32 height 5
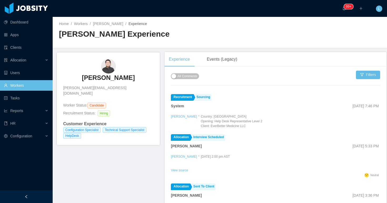
click at [105, 21] on div "Home / Workers / [PERSON_NAME] / Experience /" at bounding box center [139, 24] width 161 height 6
click at [112, 23] on link "[PERSON_NAME]" at bounding box center [108, 24] width 30 height 4
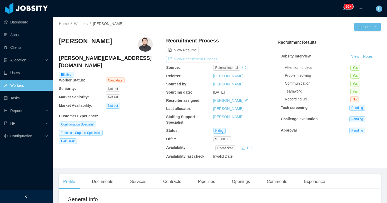
click at [196, 58] on button "View Recruitment Process" at bounding box center [192, 59] width 53 height 6
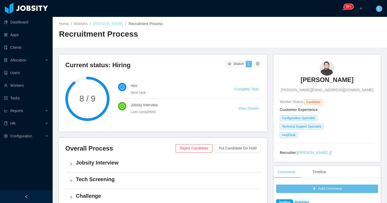
click at [107, 25] on link "[PERSON_NAME]" at bounding box center [108, 24] width 30 height 4
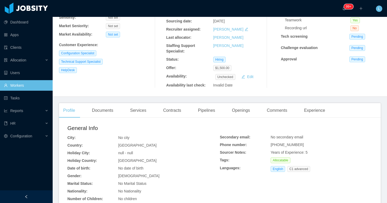
scroll to position [85, 0]
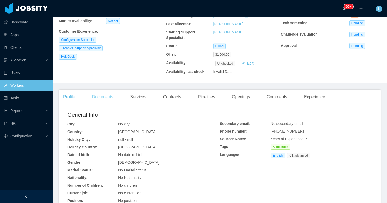
click at [112, 96] on div "Documents" at bounding box center [103, 97] width 30 height 15
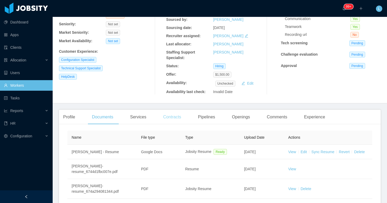
scroll to position [85, 0]
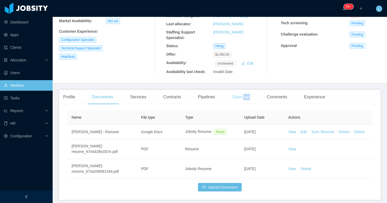
click at [246, 100] on div "Openings" at bounding box center [241, 97] width 27 height 15
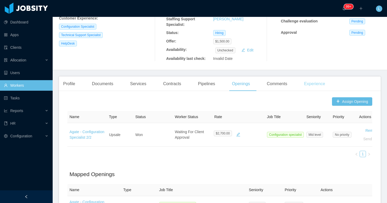
click at [325, 82] on div "Experience" at bounding box center [314, 83] width 29 height 15
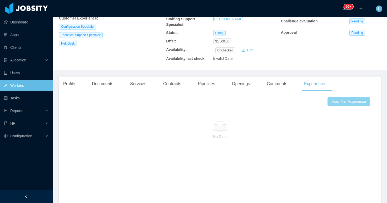
click at [341, 99] on button "View Full Experience" at bounding box center [348, 101] width 43 height 8
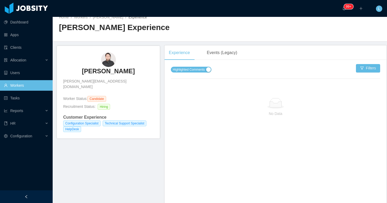
scroll to position [12, 0]
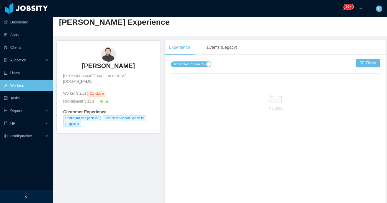
click at [198, 64] on span "Highlighted Comments" at bounding box center [189, 64] width 32 height 5
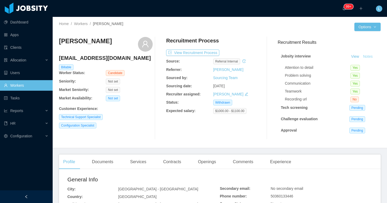
click at [368, 57] on button "Notes" at bounding box center [368, 56] width 14 height 6
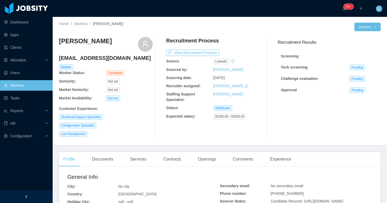
scroll to position [23, 0]
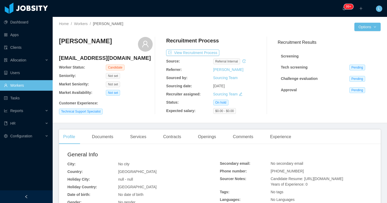
scroll to position [7, 0]
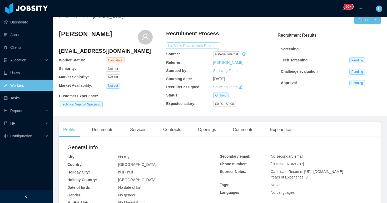
click at [196, 45] on button "View Recruitment Process" at bounding box center [192, 45] width 53 height 6
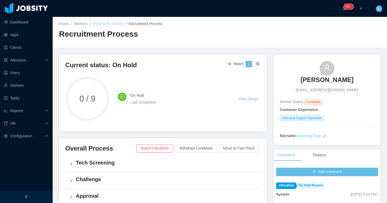
click at [111, 24] on link "Vicente Aguirre" at bounding box center [108, 24] width 30 height 4
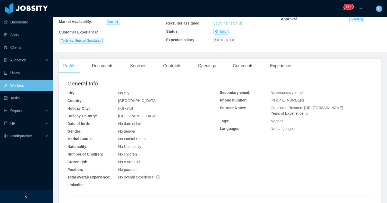
scroll to position [55, 0]
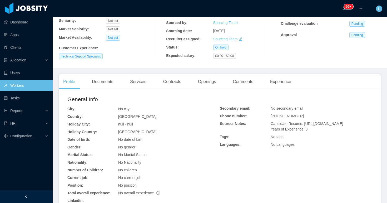
drag, startPoint x: 282, startPoint y: 134, endPoint x: 305, endPoint y: 125, distance: 25.2
click at [305, 125] on div "Candidate Resume: https://storage.googleapis.com/storage-p-careers/C_Aguirre_27…" at bounding box center [322, 126] width 102 height 11
copy span "https://storage.googleapis.com/storage-p-careers/C_Aguirre_27e99f1e63/C_Aguirre…"
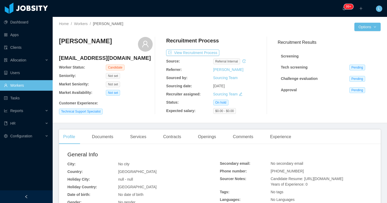
click at [147, 92] on div "Not set" at bounding box center [129, 93] width 47 height 6
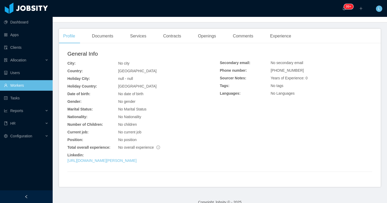
scroll to position [117, 0]
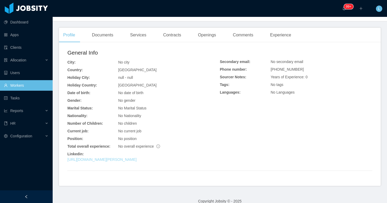
click at [137, 157] on link "[URL][DOMAIN_NAME][PERSON_NAME]" at bounding box center [101, 159] width 69 height 4
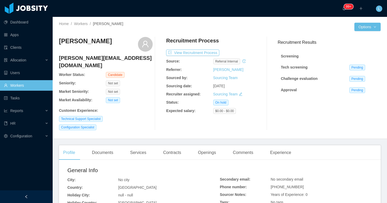
scroll to position [41, 0]
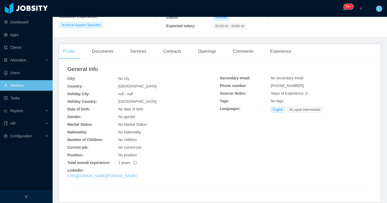
scroll to position [128, 0]
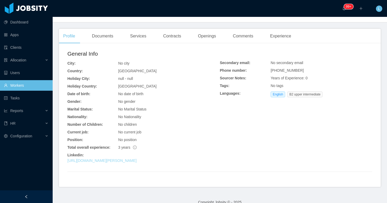
click at [135, 158] on link "[URL][DOMAIN_NAME][PERSON_NAME]" at bounding box center [101, 160] width 69 height 4
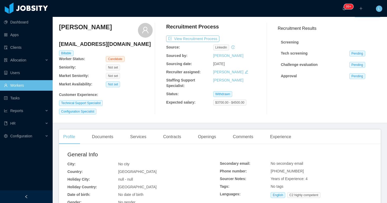
scroll to position [25, 0]
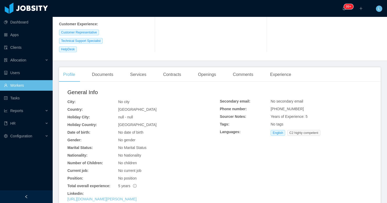
scroll to position [126, 0]
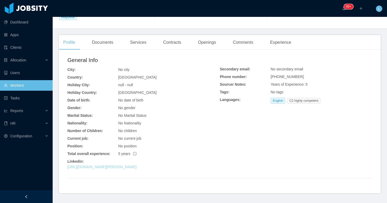
click at [137, 165] on link "[URL][DOMAIN_NAME][PERSON_NAME]" at bounding box center [101, 167] width 69 height 4
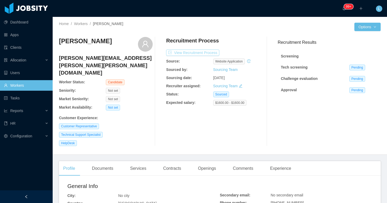
click at [217, 53] on button "View Recruitment Process" at bounding box center [192, 52] width 53 height 6
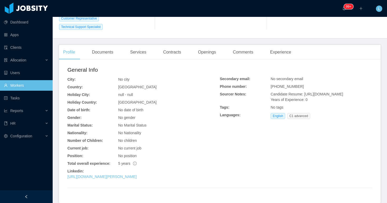
scroll to position [123, 0]
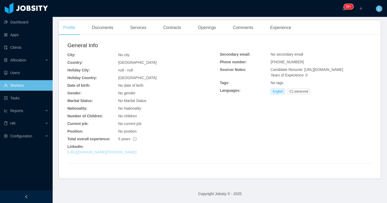
click at [136, 151] on link "[URL][DOMAIN_NAME][PERSON_NAME]" at bounding box center [101, 152] width 69 height 4
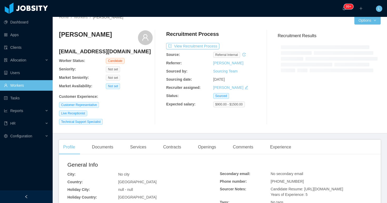
scroll to position [102, 0]
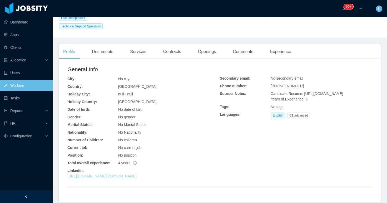
click at [137, 175] on link "[URL][DOMAIN_NAME][PERSON_NAME]" at bounding box center [101, 176] width 69 height 4
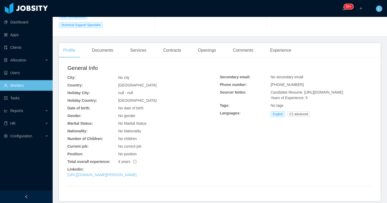
drag, startPoint x: 317, startPoint y: 103, endPoint x: 305, endPoint y: 93, distance: 16.4
click at [305, 93] on div "Candidate Resume: [URL][DOMAIN_NAME] Years of Experience: 5" at bounding box center [322, 95] width 102 height 11
copy span "[URL][DOMAIN_NAME]"
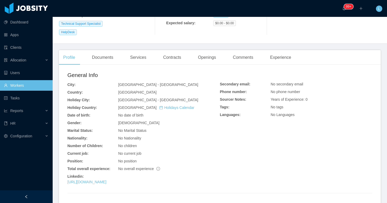
scroll to position [117, 0]
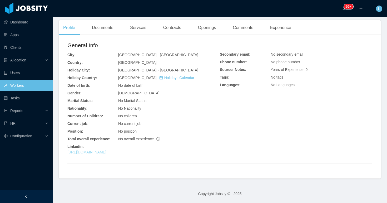
click at [106, 152] on link "[URL][DOMAIN_NAME]" at bounding box center [86, 152] width 39 height 4
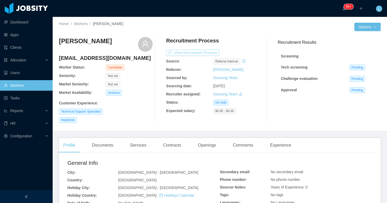
click at [190, 54] on button "View Recruitment Process" at bounding box center [192, 52] width 53 height 6
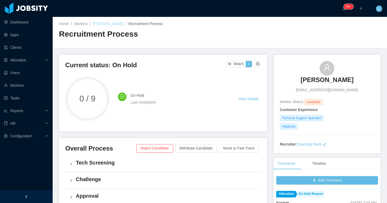
click at [113, 23] on link "[PERSON_NAME]" at bounding box center [108, 24] width 30 height 4
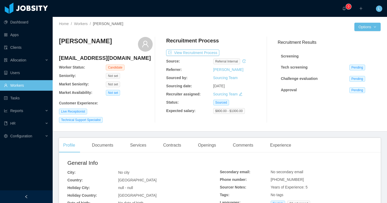
scroll to position [117, 0]
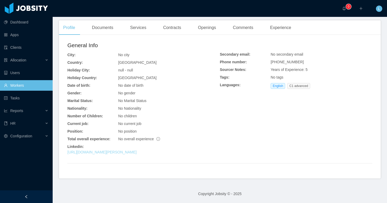
click at [137, 151] on link "[URL][DOMAIN_NAME][PERSON_NAME]" at bounding box center [101, 152] width 69 height 4
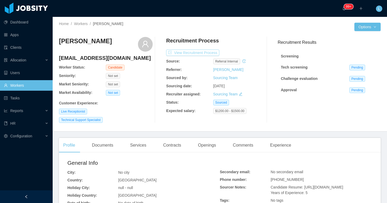
click at [192, 52] on button "View Recruitment Process" at bounding box center [192, 52] width 53 height 6
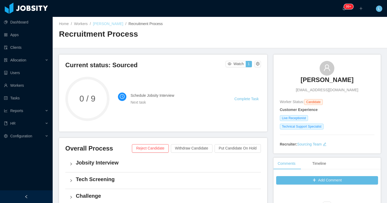
click at [95, 24] on link "Francisco Figueroa" at bounding box center [108, 24] width 30 height 4
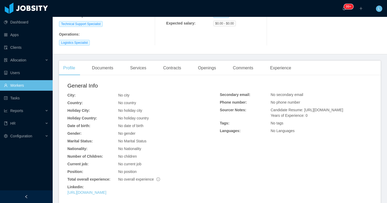
scroll to position [128, 0]
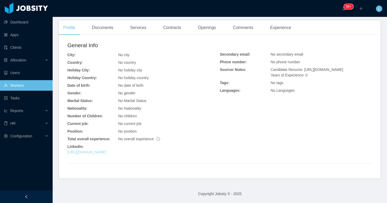
click at [106, 152] on link "https://www.linkedin.com/in/luiscastrohernandez" at bounding box center [86, 152] width 39 height 4
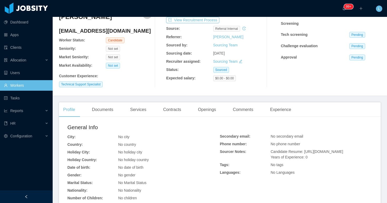
scroll to position [0, 0]
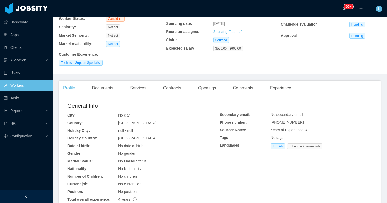
scroll to position [92, 0]
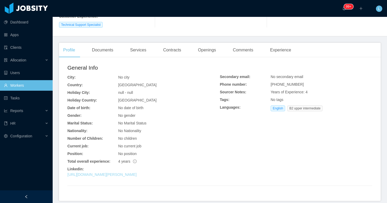
click at [137, 172] on link "https://www.linkedin.com/in/xehomer-machuca-sisalima-61568b195" at bounding box center [101, 174] width 69 height 4
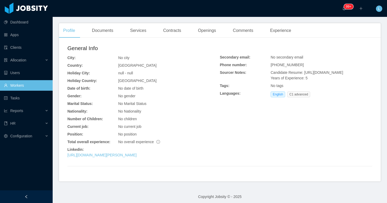
scroll to position [126, 0]
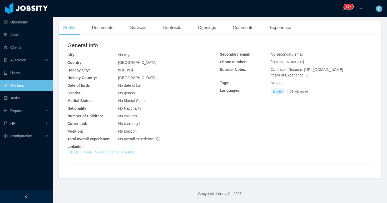
click at [137, 152] on link "[URL][DOMAIN_NAME][PERSON_NAME]" at bounding box center [101, 152] width 69 height 4
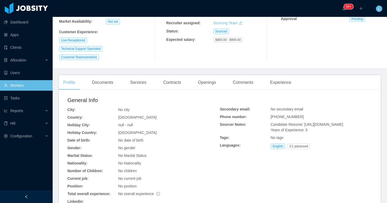
scroll to position [0, 0]
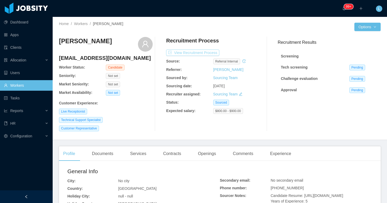
click at [205, 53] on button "View Recruitment Process" at bounding box center [192, 52] width 53 height 6
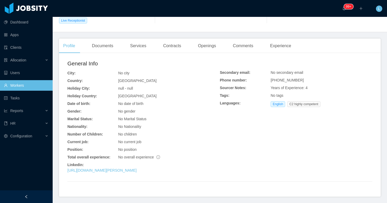
scroll to position [111, 0]
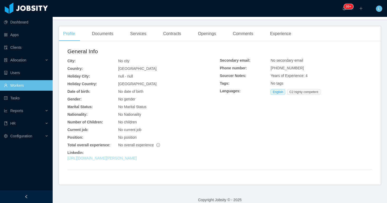
click at [135, 157] on link "[URL][DOMAIN_NAME][PERSON_NAME]" at bounding box center [101, 158] width 69 height 4
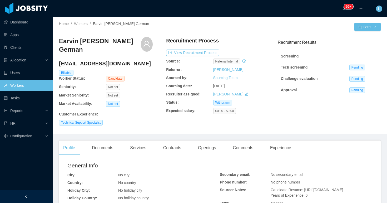
scroll to position [1, 0]
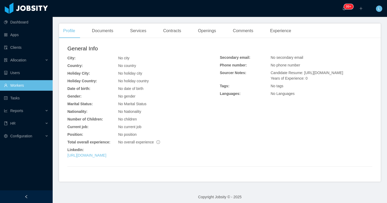
scroll to position [109, 0]
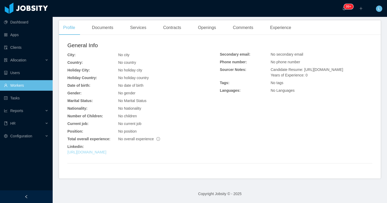
click at [106, 153] on link "[URL][DOMAIN_NAME]" at bounding box center [86, 152] width 39 height 4
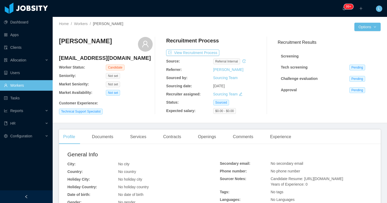
scroll to position [101, 0]
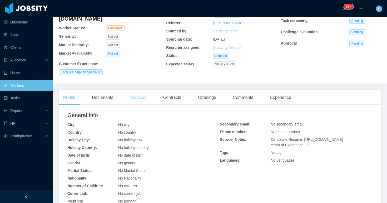
scroll to position [96, 0]
